Goal: Task Accomplishment & Management: Manage account settings

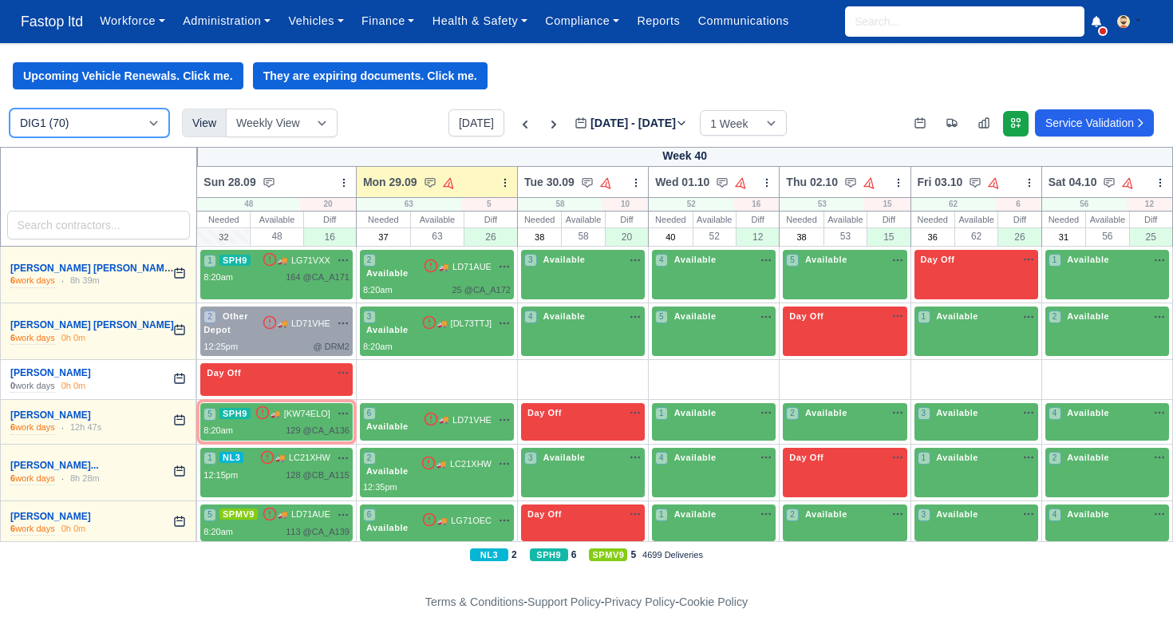
click at [150, 125] on select "DIG1 (70) DRM2 (0)" at bounding box center [90, 123] width 160 height 29
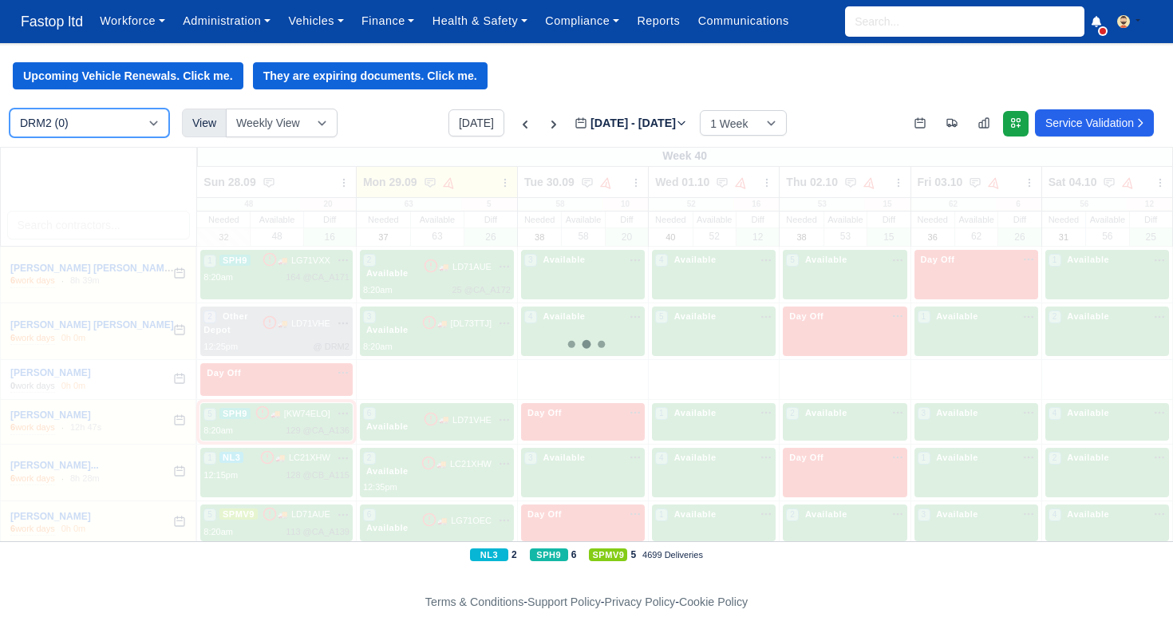
select select "5"
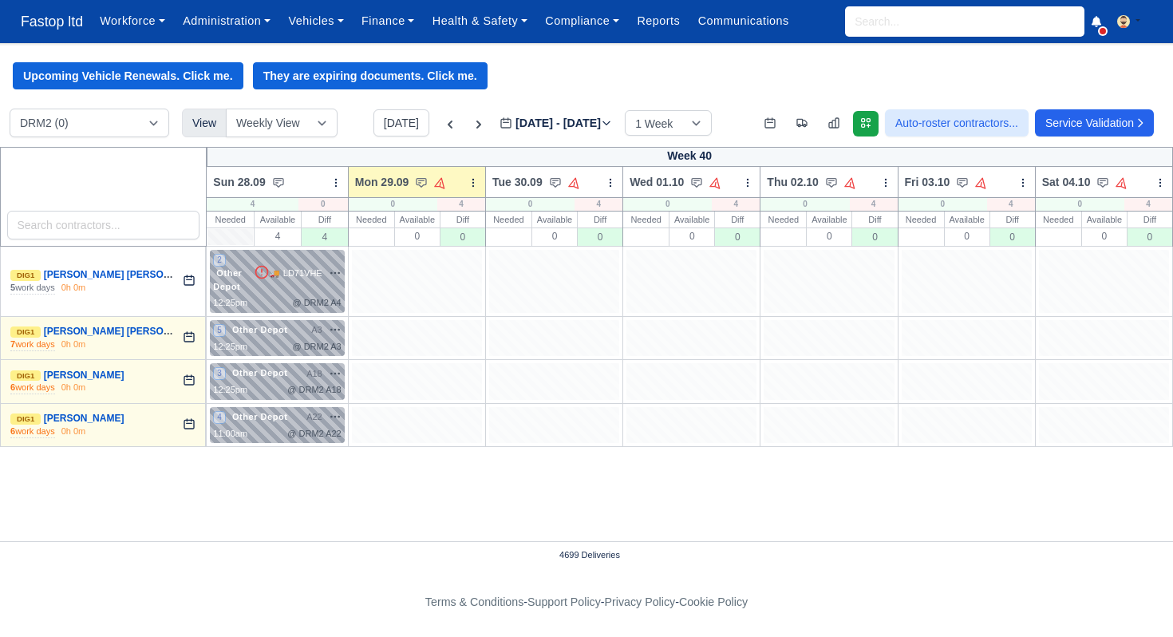
click at [473, 283] on div at bounding box center [417, 281] width 130 height 63
click at [66, 26] on span "Fastop ltd" at bounding box center [52, 22] width 78 height 32
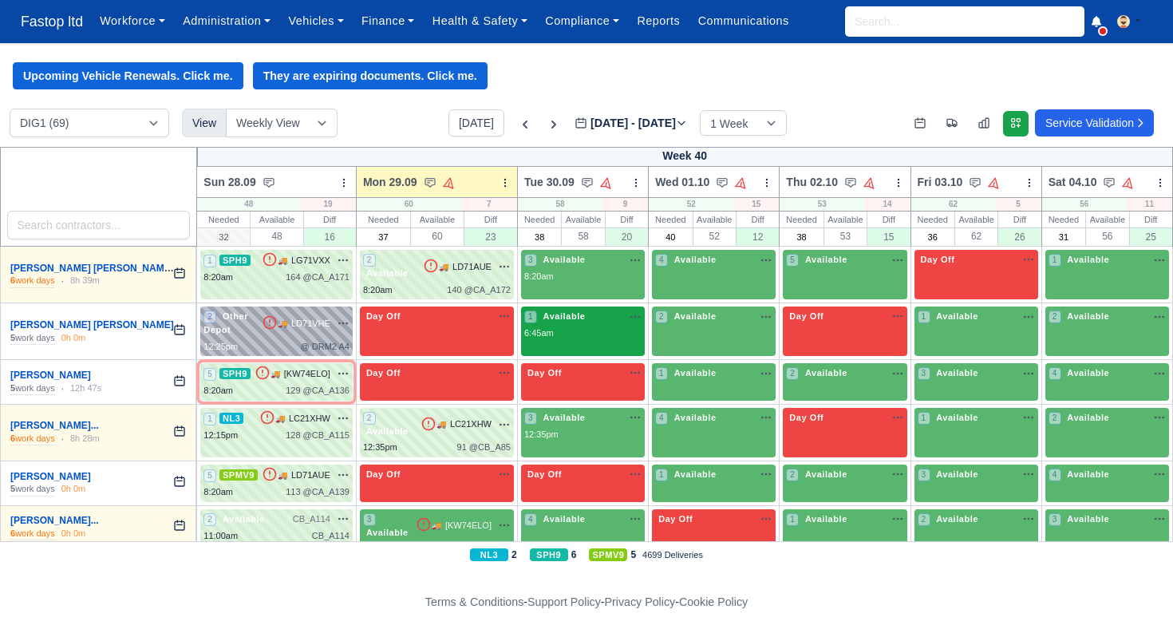
click at [576, 335] on div "6:45am" at bounding box center [582, 333] width 117 height 14
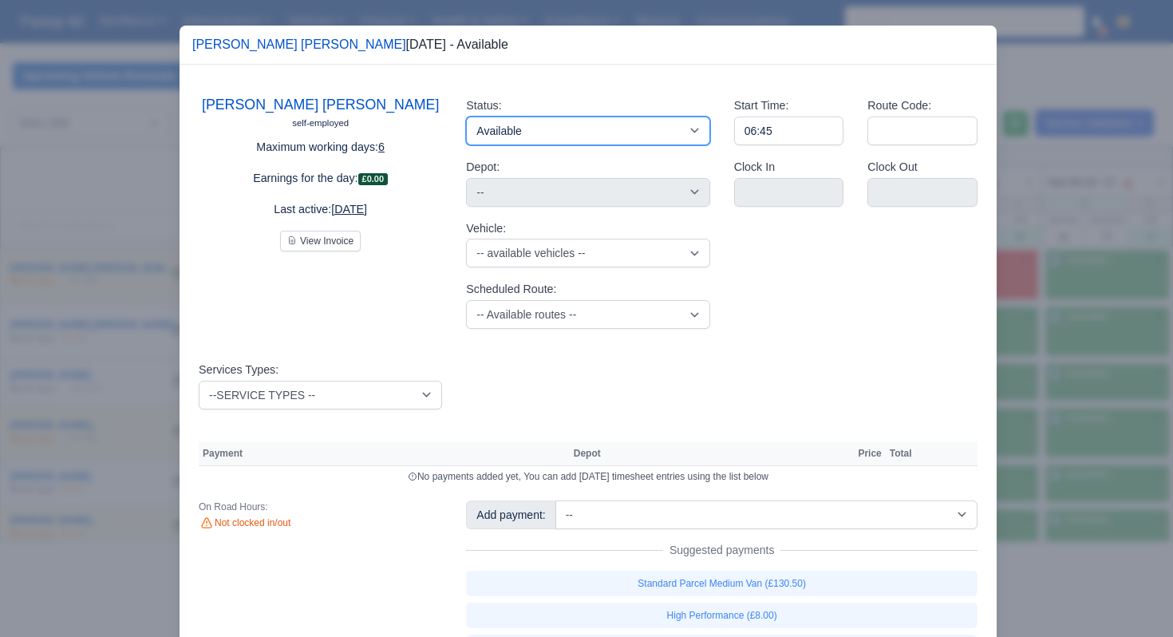
click at [601, 140] on select "Available Day Off Stand By Holiday Other Depot In Office OSM Ridealong Nursery …" at bounding box center [587, 131] width 243 height 29
click at [1016, 158] on div at bounding box center [586, 318] width 1173 height 637
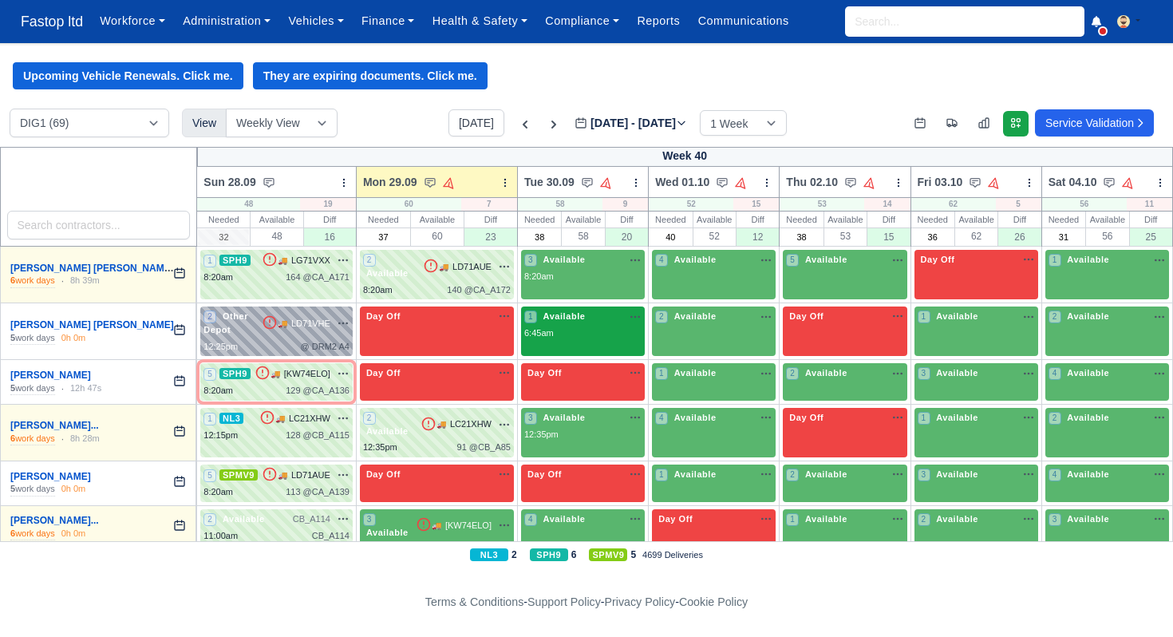
click at [590, 338] on div "6:45am" at bounding box center [582, 333] width 117 height 14
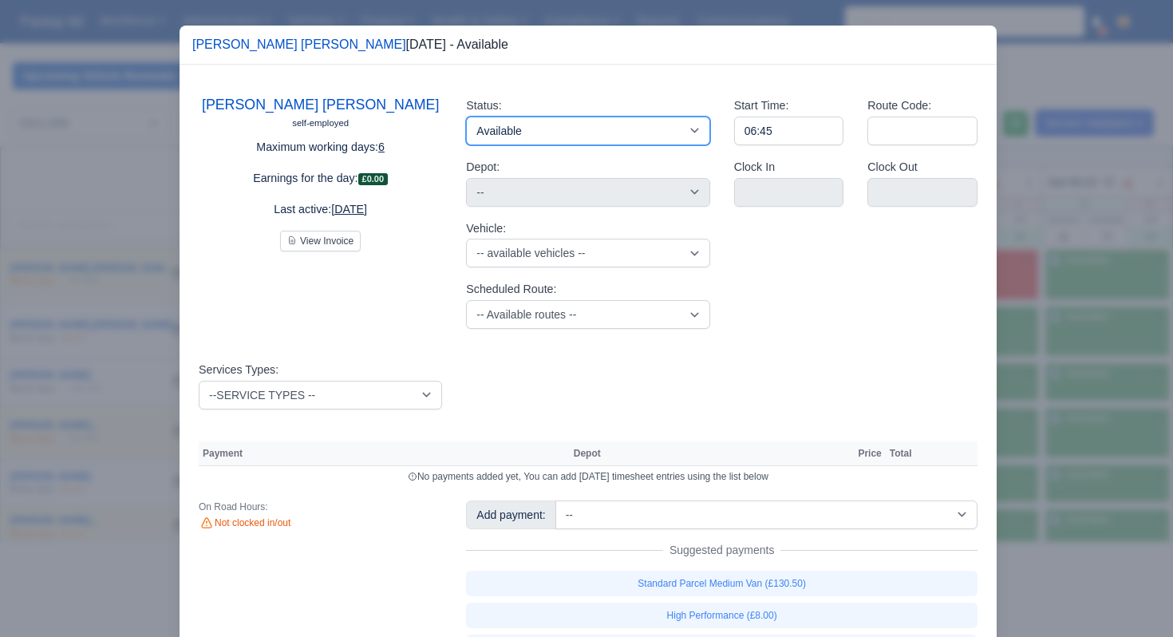
click at [635, 137] on select "Available Day Off Stand By Holiday Other Depot In Office OSM Ridealong Nursery …" at bounding box center [587, 131] width 243 height 29
select select "Other Depot"
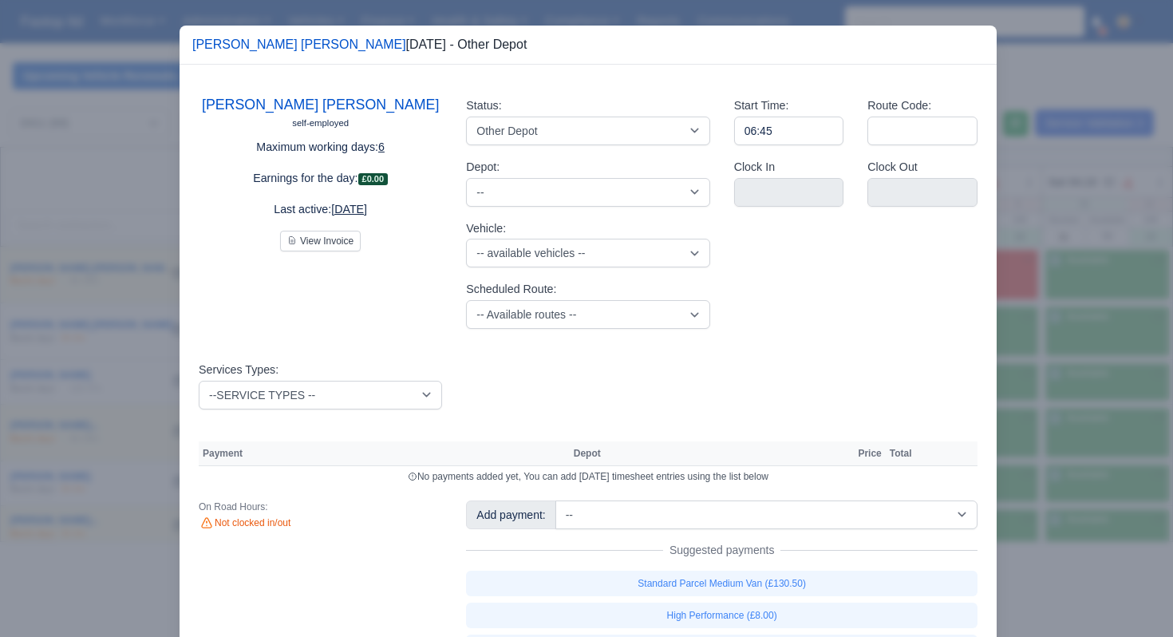
click at [1069, 326] on div at bounding box center [586, 318] width 1173 height 637
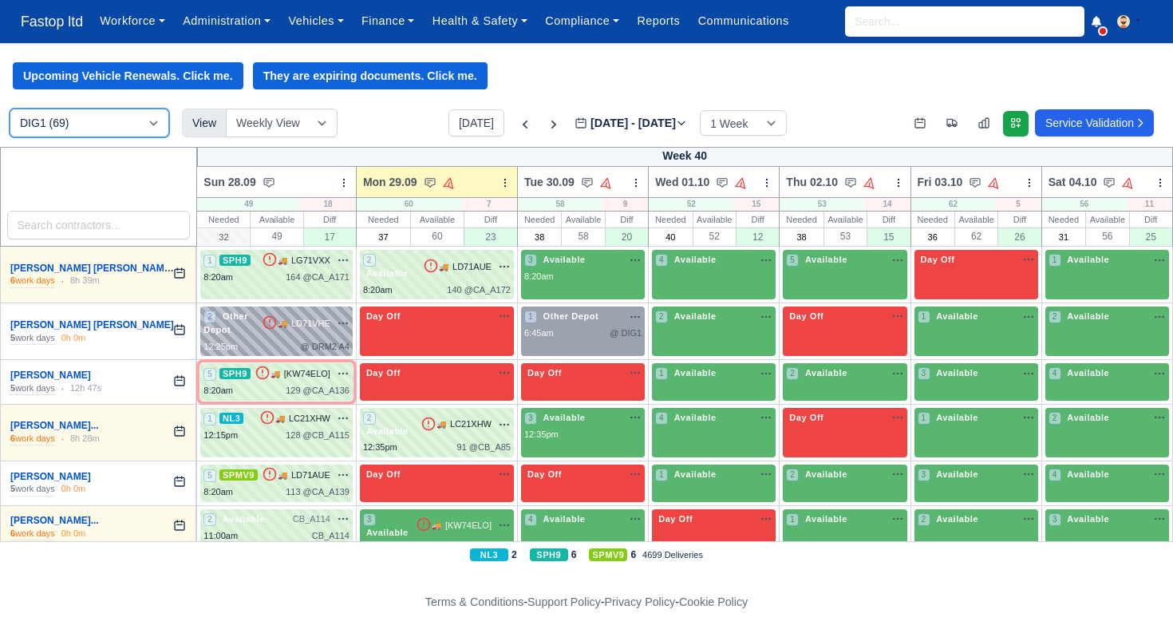
click at [141, 128] on select "DIG1 (69) DRM2 (0)" at bounding box center [90, 123] width 160 height 29
select select "5"
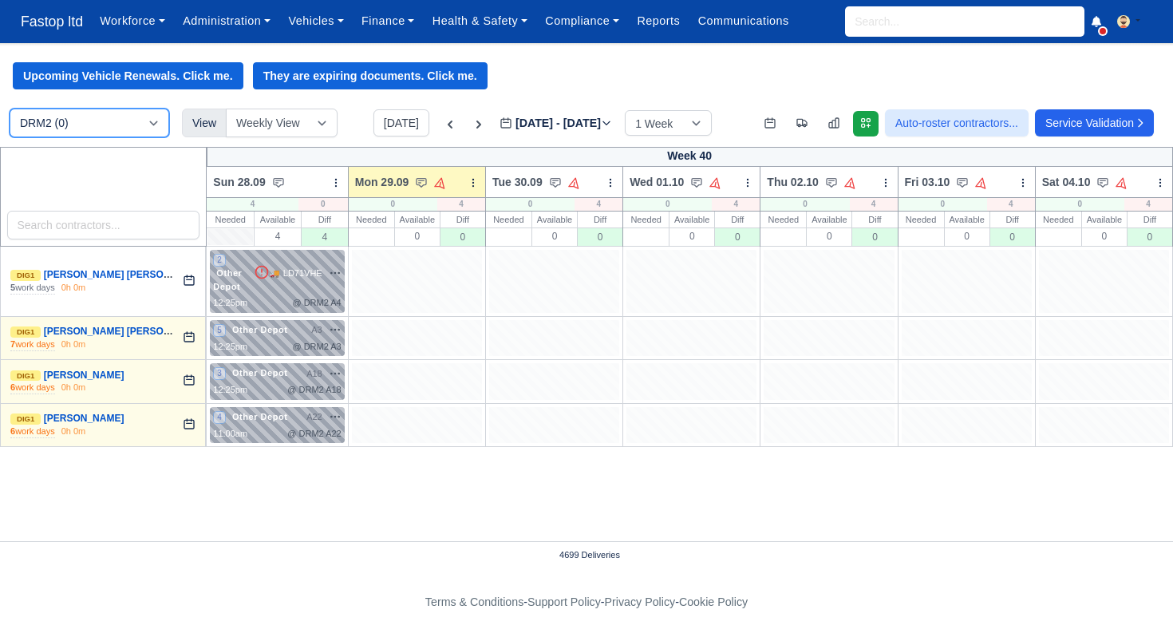
click at [133, 124] on select "DIG1 (69) DRM2 (0)" at bounding box center [90, 123] width 160 height 29
select select "1"
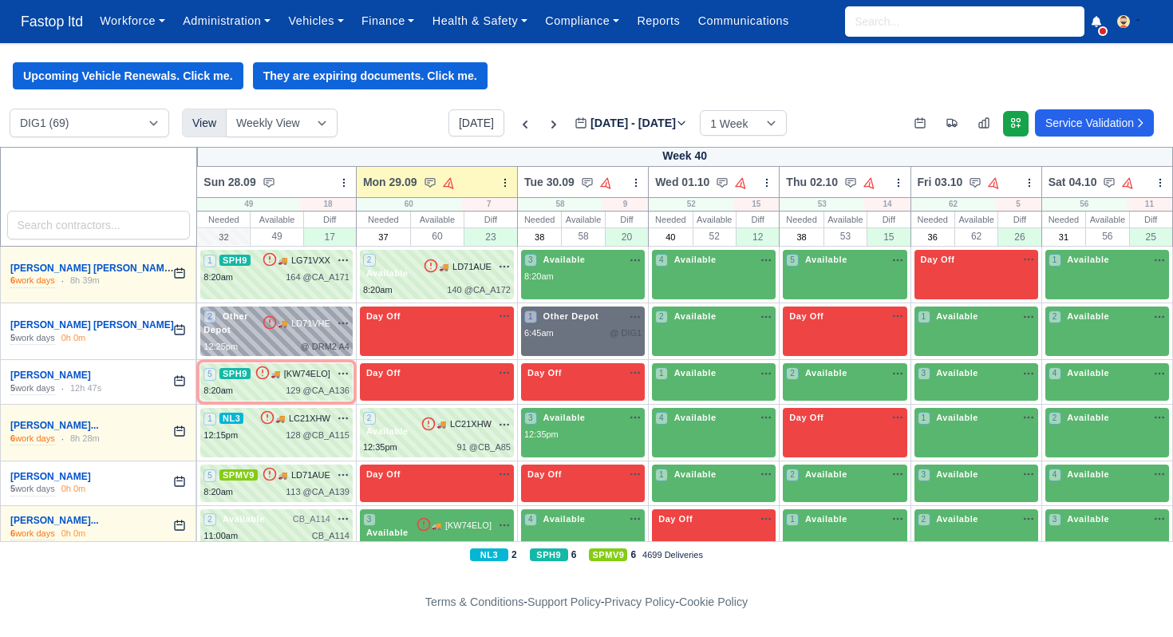
click at [584, 326] on div "6:45am @ DIG1" at bounding box center [582, 333] width 117 height 14
select select "Other Depot"
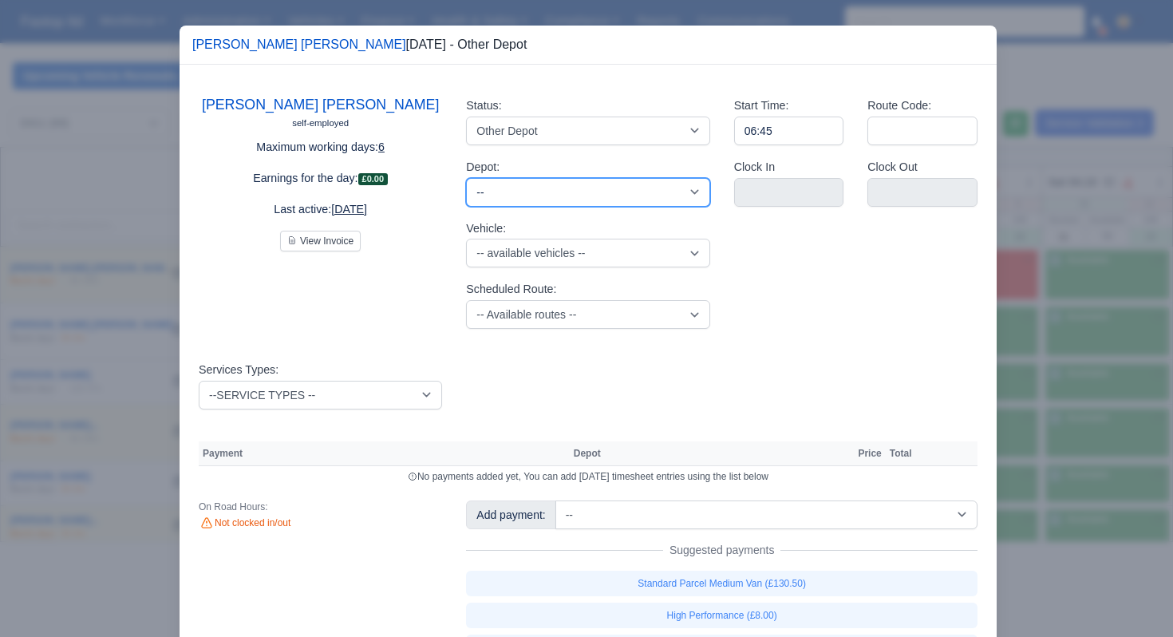
click at [643, 197] on select "-- West Thurrock (DRM2) - Amazon logistics ULEZ" at bounding box center [587, 192] width 243 height 29
select select "5"
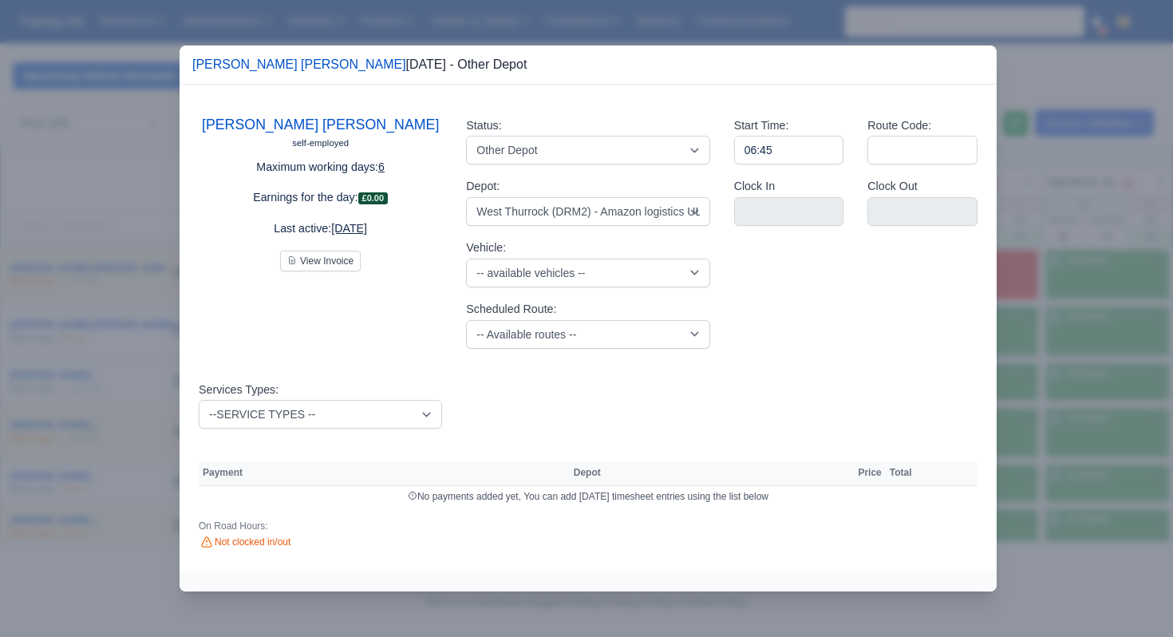
click at [127, 172] on div at bounding box center [586, 318] width 1173 height 637
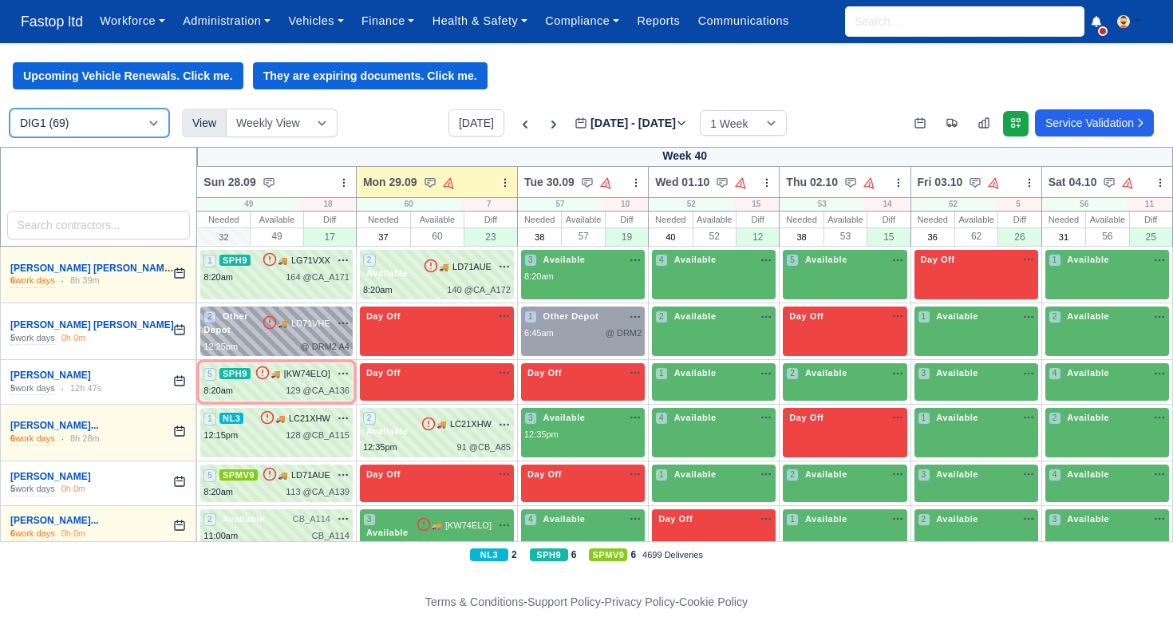
click at [125, 128] on select "DIG1 (69) DRM2 (0)" at bounding box center [90, 123] width 160 height 29
select select "5"
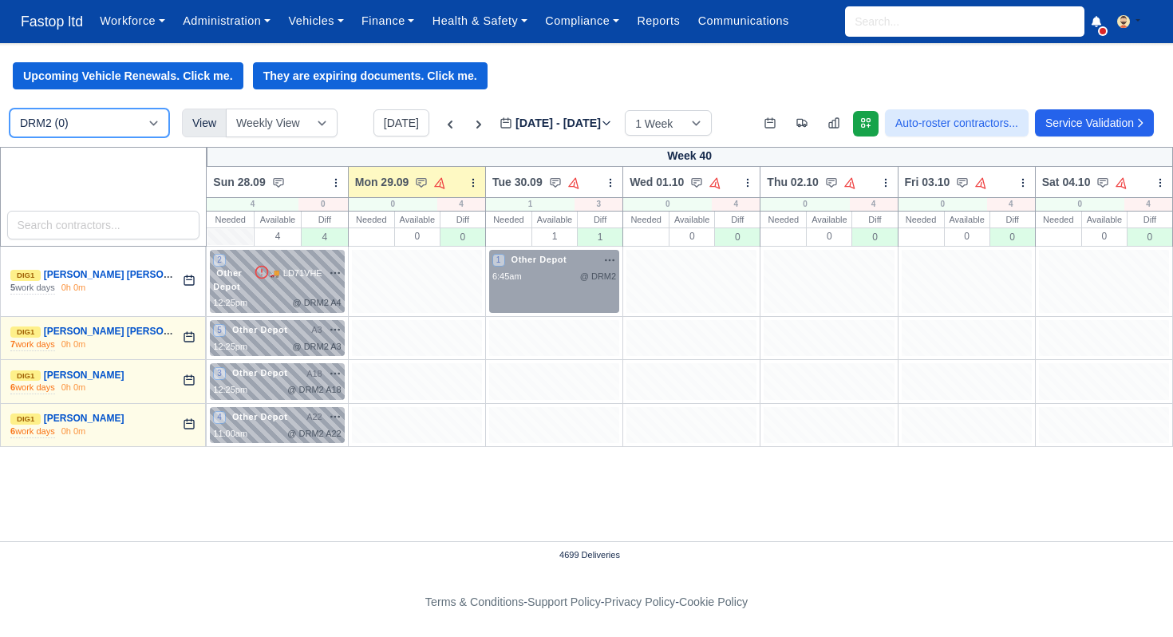
click at [124, 128] on select "DIG1 (69) DRM2 (0)" at bounding box center [90, 123] width 160 height 29
select select "1"
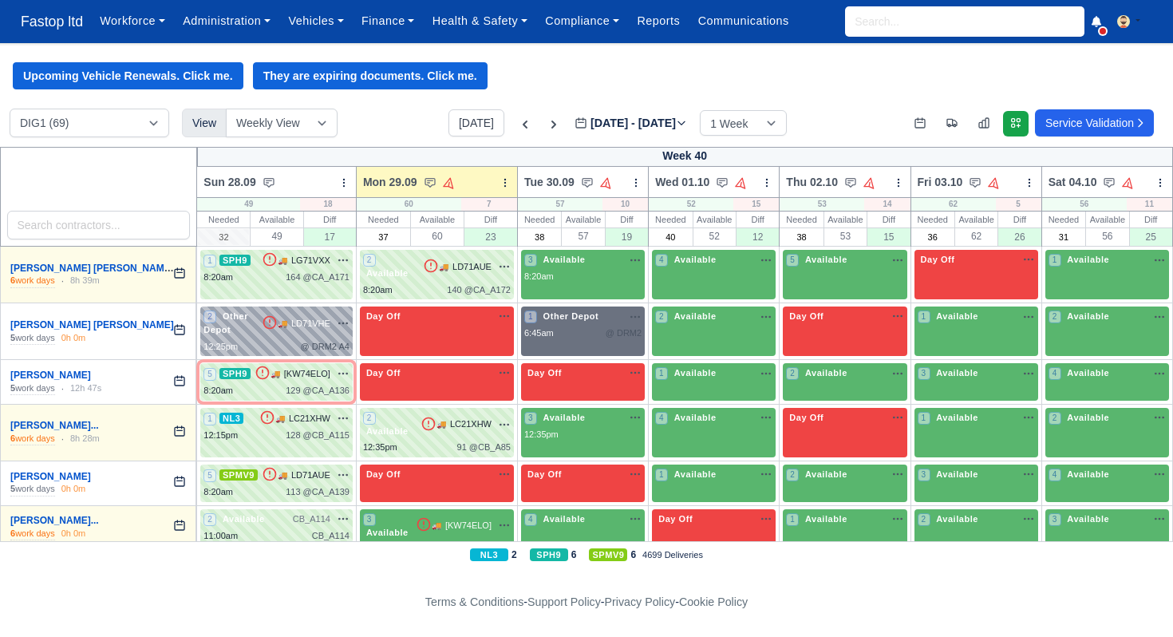
click at [580, 328] on div "6:45am @ DRM2" at bounding box center [582, 333] width 117 height 14
select select "Other Depot"
select select "5"
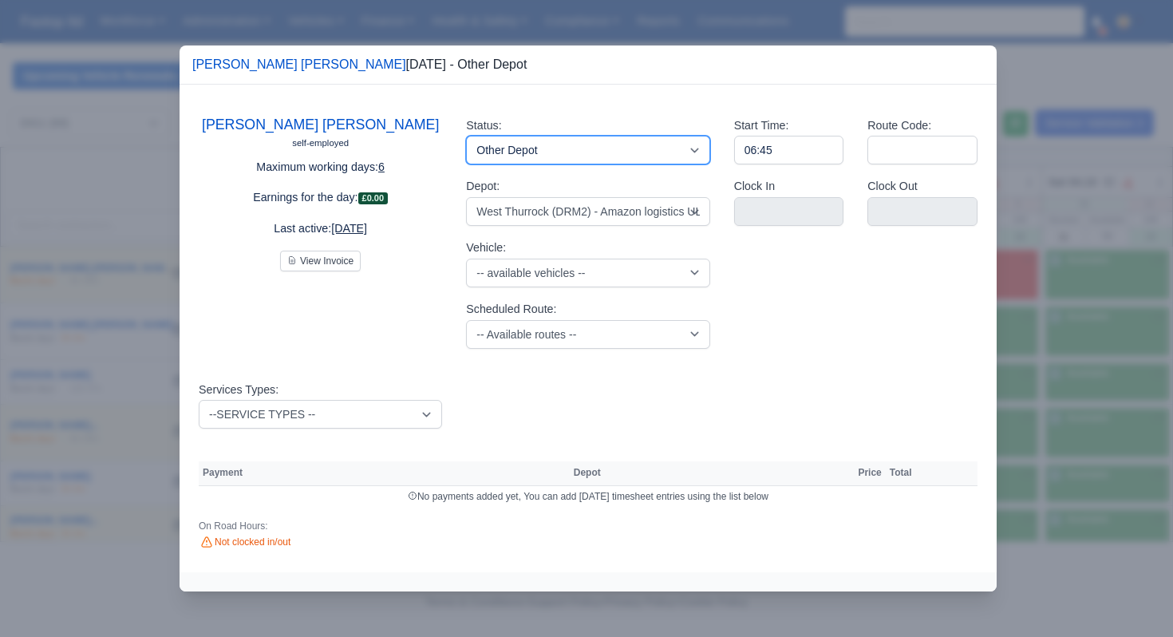
click at [615, 144] on select "Available Day Off Stand By Holiday Other Depot In Office OSM Ridealong Nursery …" at bounding box center [587, 150] width 243 height 29
select select "Available"
select select
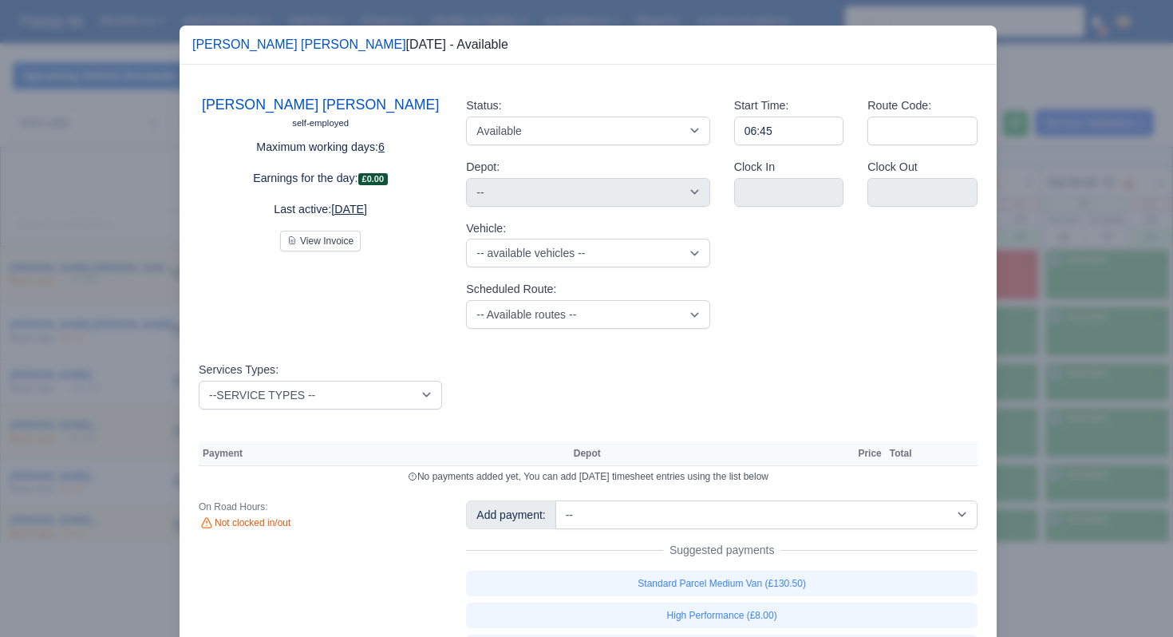
click at [1032, 265] on div at bounding box center [586, 318] width 1173 height 637
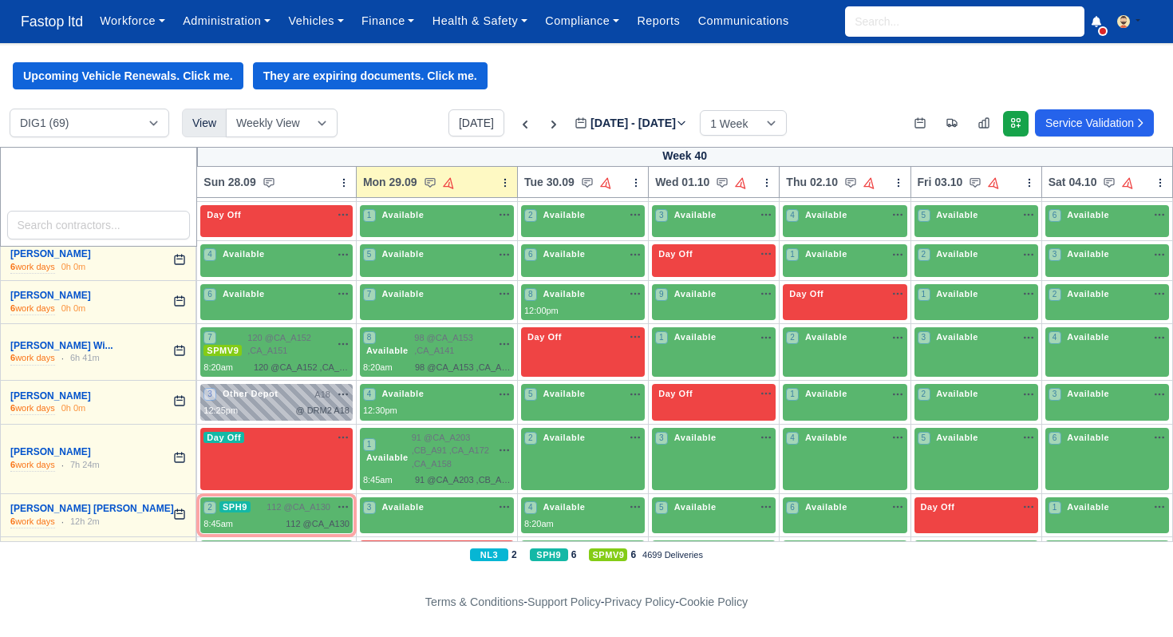
scroll to position [2730, 0]
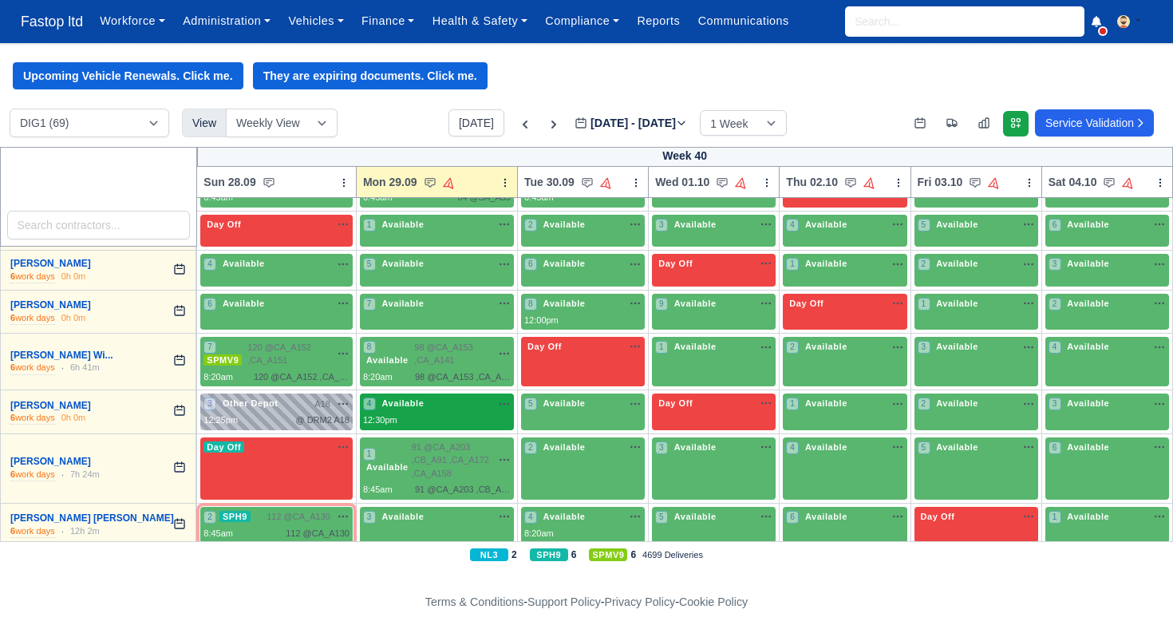
click at [439, 400] on div "4 Available na" at bounding box center [437, 404] width 148 height 14
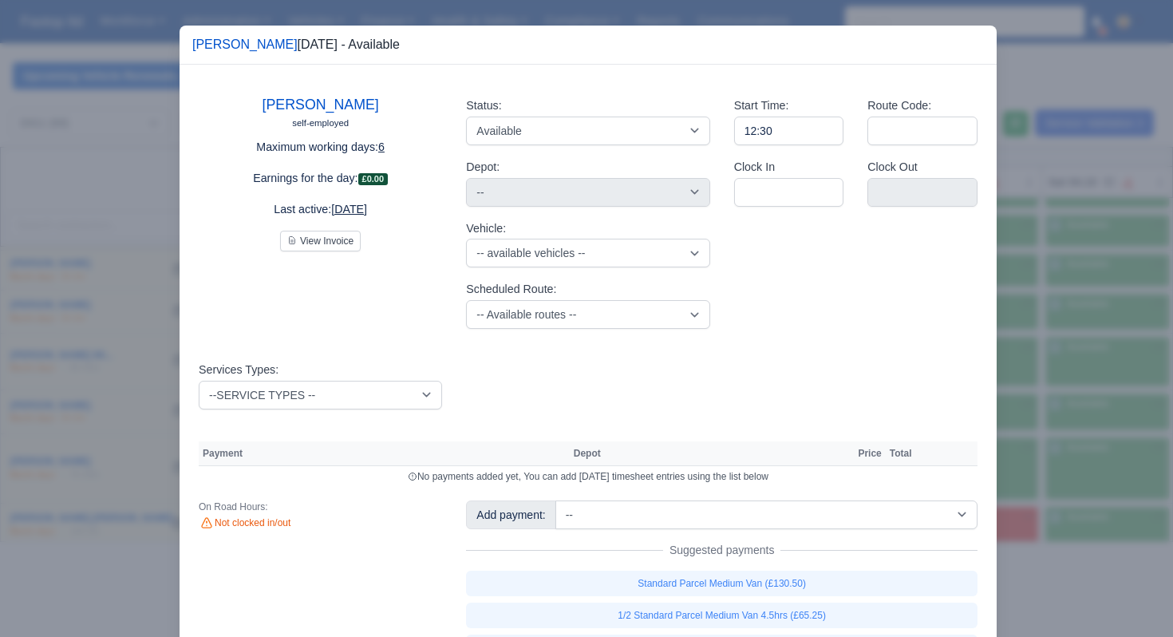
click at [1105, 279] on div at bounding box center [586, 318] width 1173 height 637
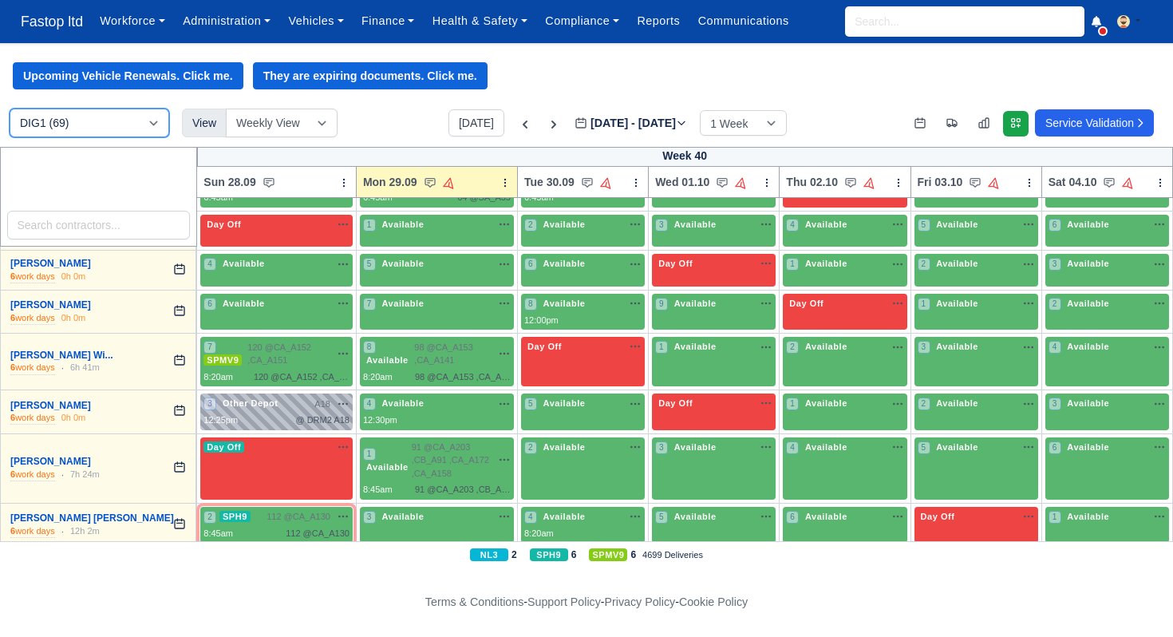
click at [144, 125] on select "DIG1 (69) DRM2 (0)" at bounding box center [90, 123] width 160 height 29
click at [113, 125] on select "DIG1 (69) DRM2 (0)" at bounding box center [90, 123] width 160 height 29
select select "5"
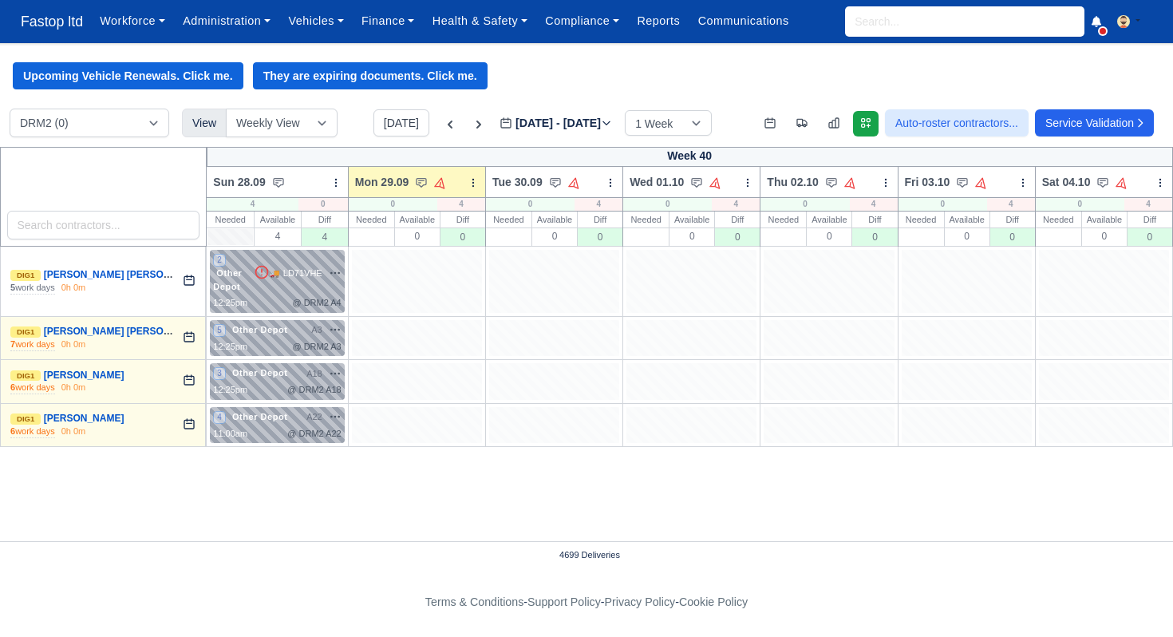
click at [449, 282] on div at bounding box center [417, 281] width 130 height 63
click at [132, 123] on select "DIG1 (69) DRM2 (0)" at bounding box center [90, 123] width 160 height 29
select select "1"
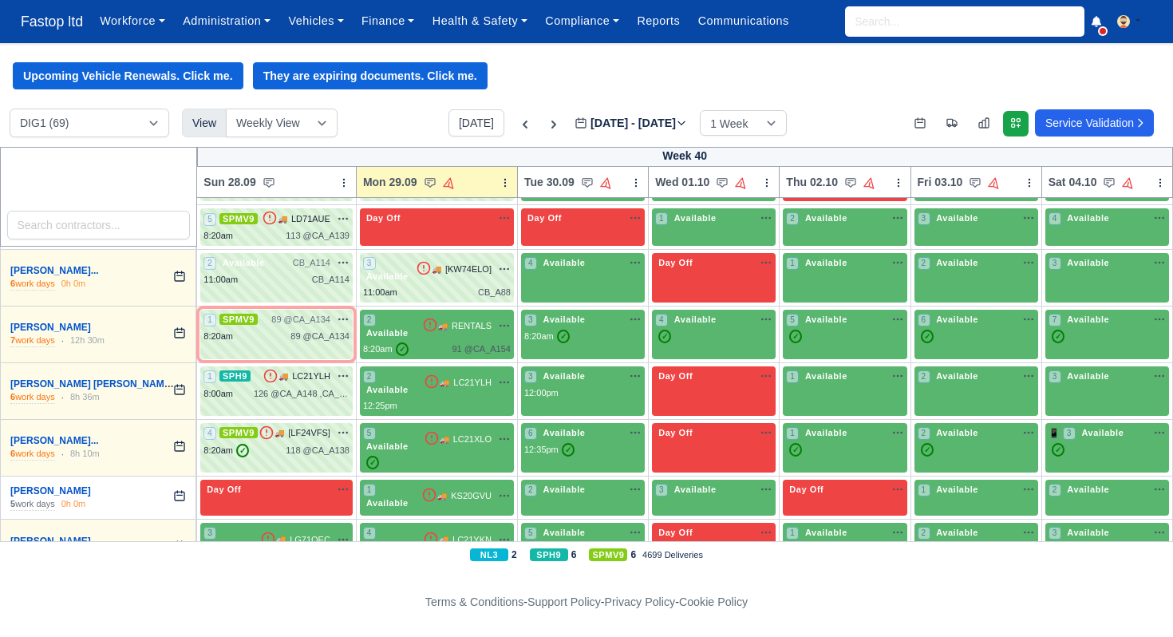
scroll to position [260, 0]
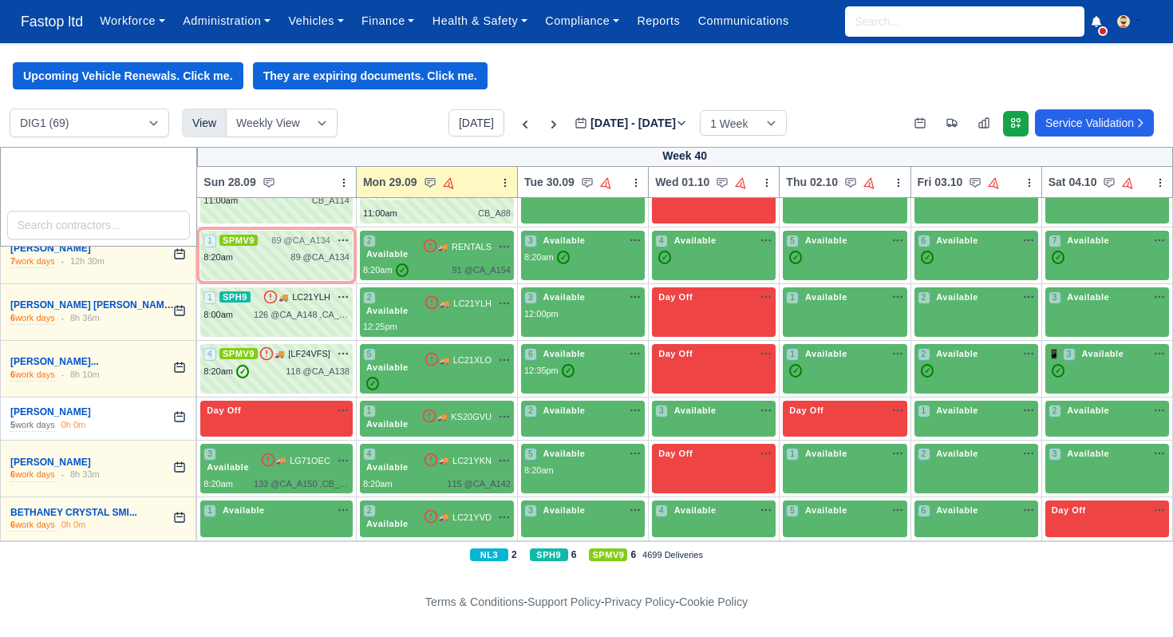
scroll to position [441, 0]
